Goal: Register for event/course

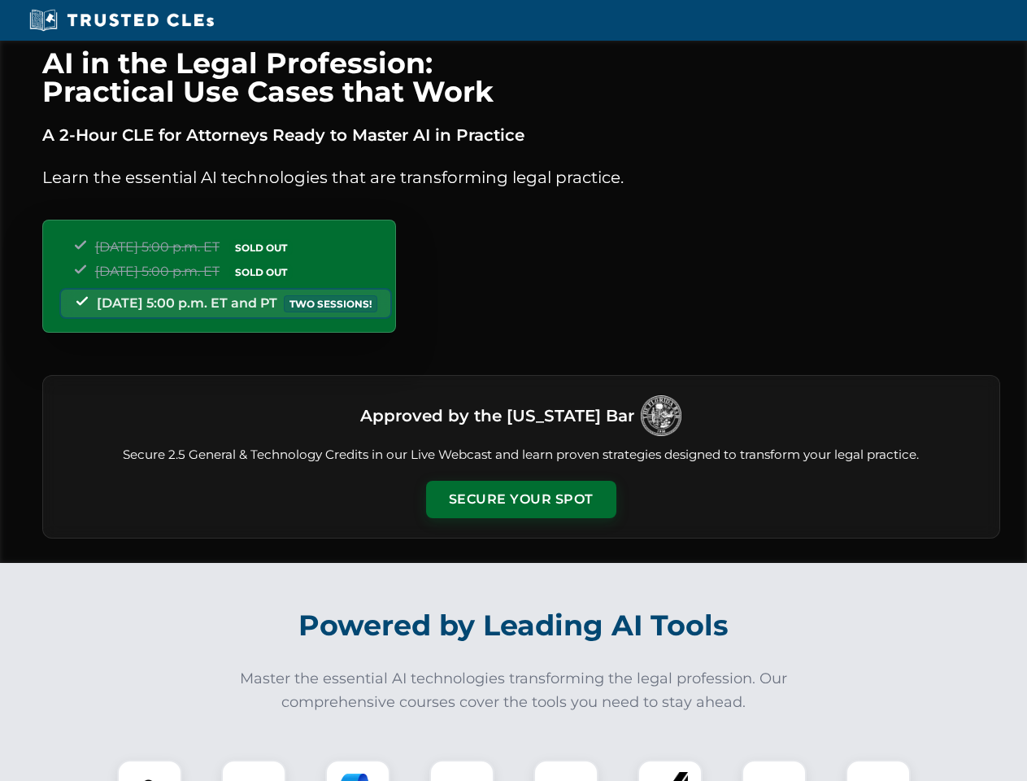
click at [521, 500] on button "Secure Your Spot" at bounding box center [521, 499] width 190 height 37
click at [150, 770] on img at bounding box center [149, 792] width 47 height 47
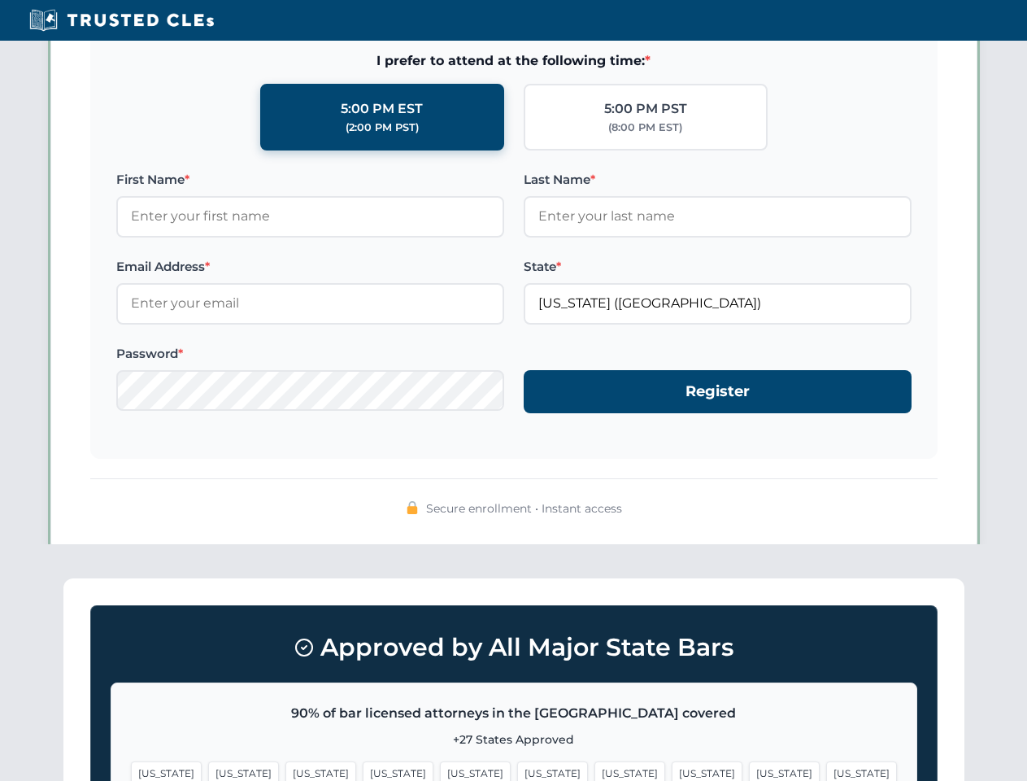
click at [595, 770] on span "[US_STATE]" at bounding box center [630, 773] width 71 height 24
click at [749, 770] on span "[US_STATE]" at bounding box center [784, 773] width 71 height 24
